Goal: Task Accomplishment & Management: Use online tool/utility

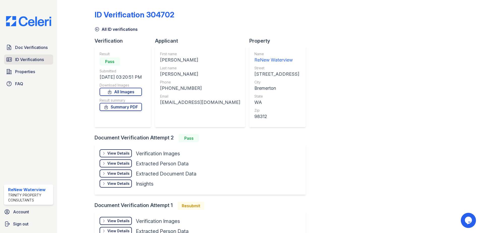
scroll to position [3, 0]
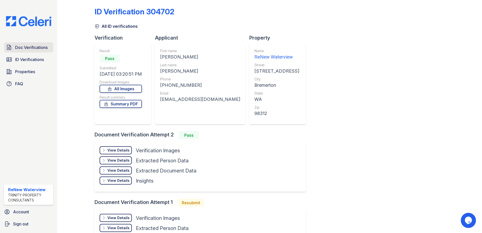
click at [28, 45] on span "Doc Verifications" at bounding box center [31, 47] width 32 height 6
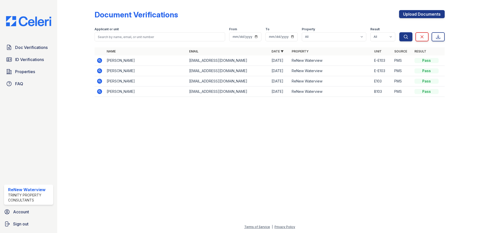
click at [99, 70] on icon at bounding box center [99, 71] width 6 height 6
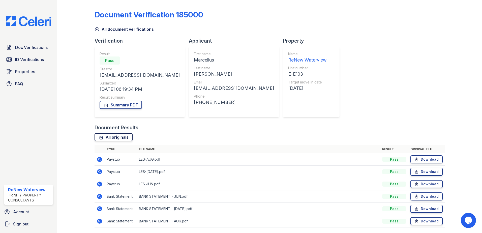
click at [115, 138] on link "All originals" at bounding box center [113, 137] width 38 height 8
click at [30, 51] on link "Doc Verifications" at bounding box center [28, 47] width 49 height 10
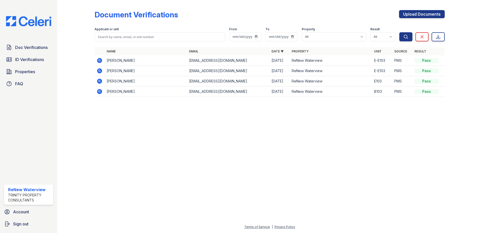
click at [99, 61] on icon at bounding box center [98, 59] width 1 height 1
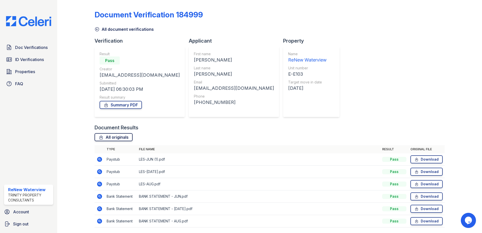
click at [118, 134] on link "All originals" at bounding box center [113, 137] width 38 height 8
click at [314, 9] on div "Document Verification 184999 All document verifications Verification Result Pas…" at bounding box center [269, 117] width 350 height 230
click at [33, 56] on span "ID Verifications" at bounding box center [29, 59] width 29 height 6
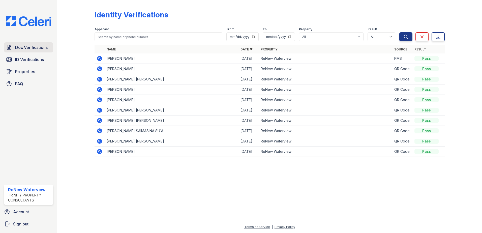
click at [43, 48] on span "Doc Verifications" at bounding box center [31, 47] width 32 height 6
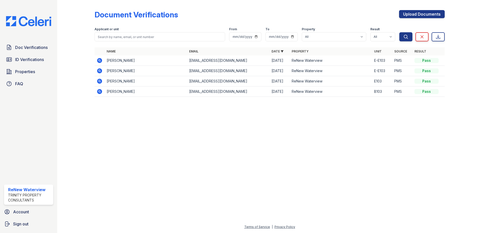
click at [100, 61] on icon at bounding box center [99, 60] width 5 height 5
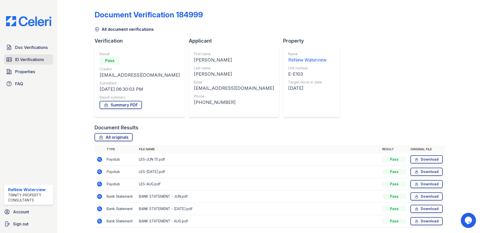
click at [34, 57] on span "ID Verifications" at bounding box center [29, 59] width 29 height 6
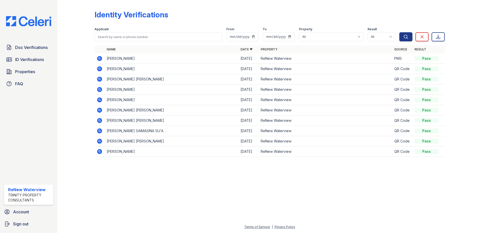
click at [35, 23] on img at bounding box center [28, 21] width 53 height 10
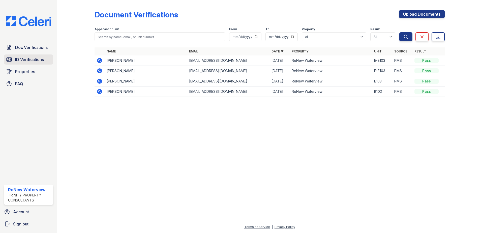
click at [32, 59] on span "ID Verifications" at bounding box center [29, 59] width 29 height 6
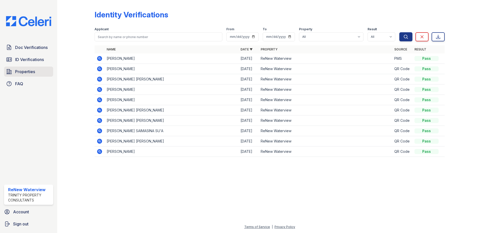
click at [29, 70] on span "Properties" at bounding box center [25, 72] width 20 height 6
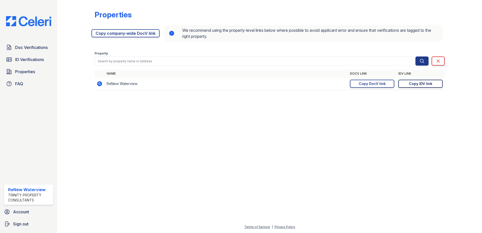
click at [426, 84] on div "Copy IDV link" at bounding box center [420, 83] width 23 height 5
click at [44, 58] on span "ID Verifications" at bounding box center [29, 59] width 29 height 6
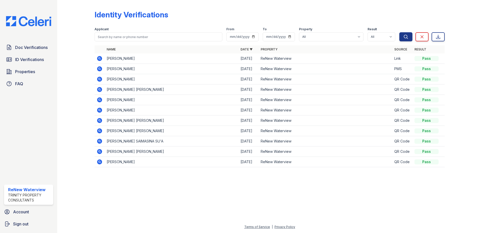
click at [100, 58] on icon at bounding box center [99, 58] width 5 height 5
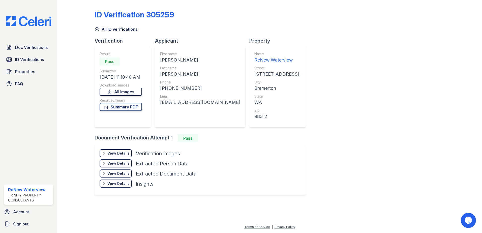
click at [124, 91] on link "All Images" at bounding box center [121, 92] width 42 height 8
click at [288, 25] on div "All ID verifications" at bounding box center [269, 27] width 350 height 9
